Goal: Task Accomplishment & Management: Complete application form

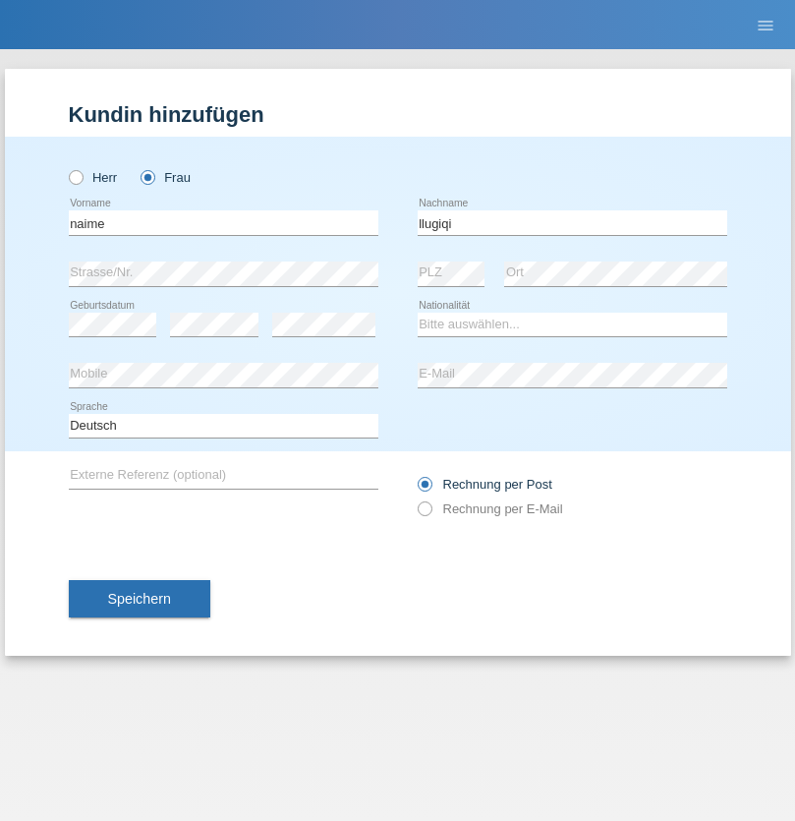
type input "llugiqi"
select select "CH"
radio input "true"
click at [223, 222] on input "text" at bounding box center [224, 222] width 310 height 25
type input "[PERSON_NAME]"
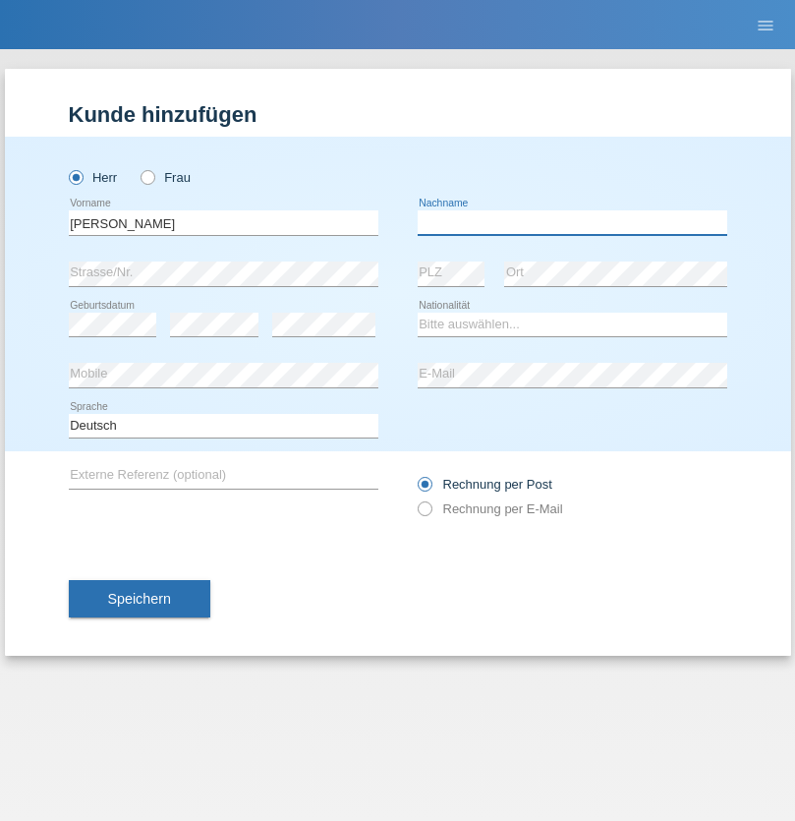
click at [572, 222] on input "text" at bounding box center [573, 222] width 310 height 25
type input "Komorowski"
select select "PL"
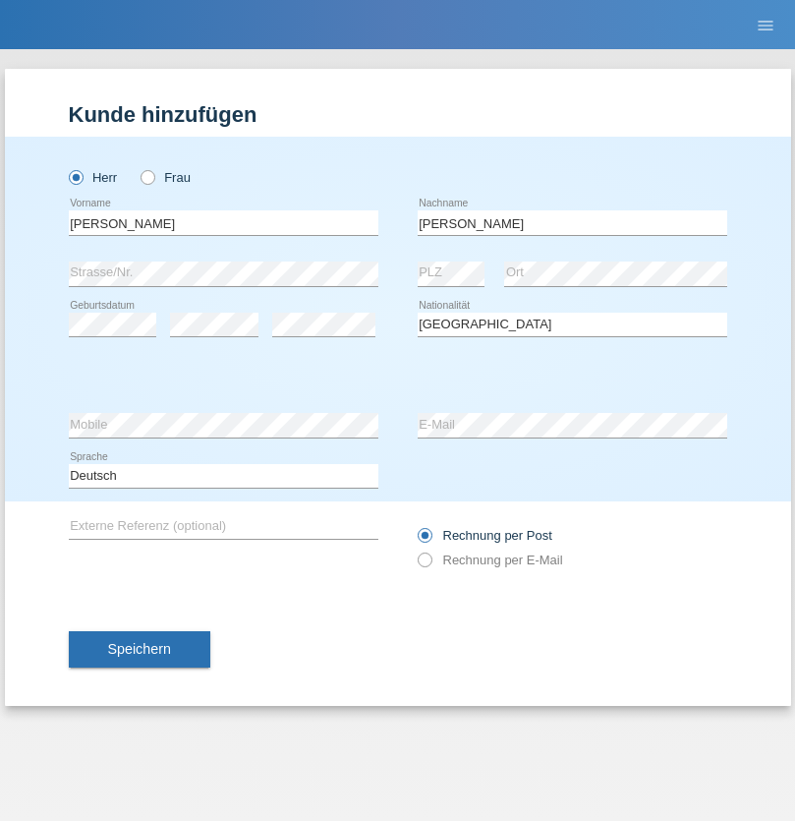
select select "C"
select select "11"
select select "01"
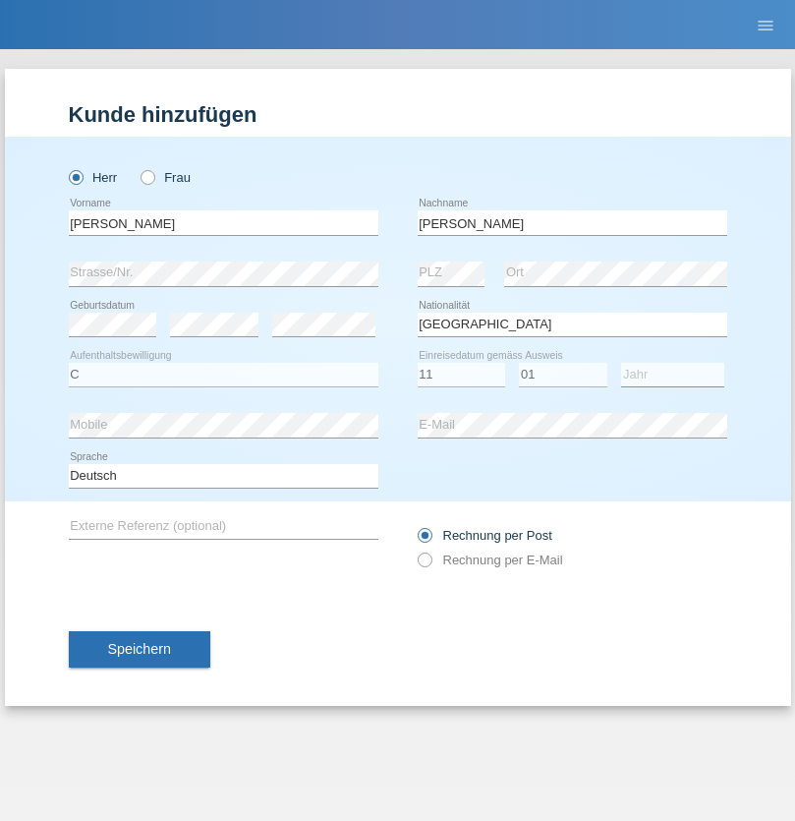
select select "2007"
select select "en"
